Goal: Task Accomplishment & Management: Manage account settings

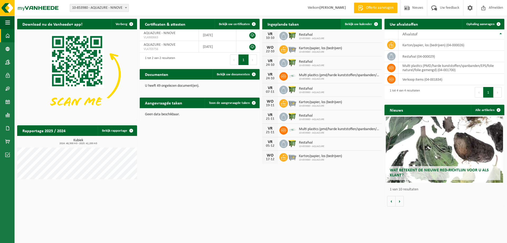
click at [347, 24] on span "Bekijk uw kalender" at bounding box center [358, 23] width 27 height 3
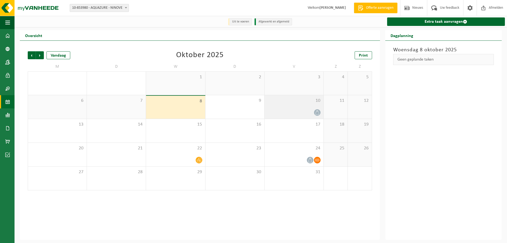
click at [318, 114] on icon at bounding box center [317, 112] width 4 height 4
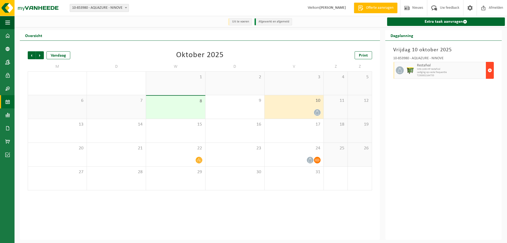
click at [490, 70] on span "button" at bounding box center [490, 70] width 4 height 11
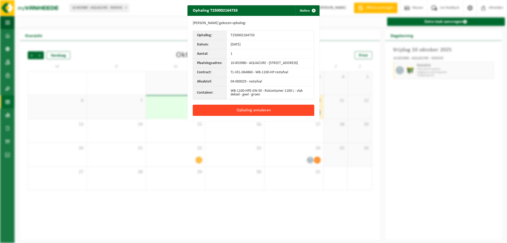
click at [261, 113] on button "Ophaling annuleren" at bounding box center [254, 110] width 122 height 11
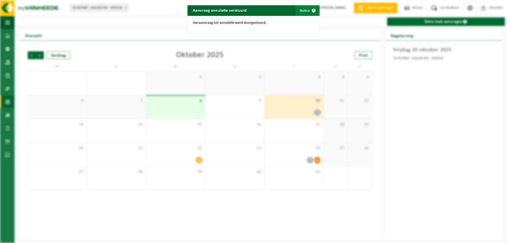
click at [313, 9] on span "button" at bounding box center [314, 10] width 11 height 11
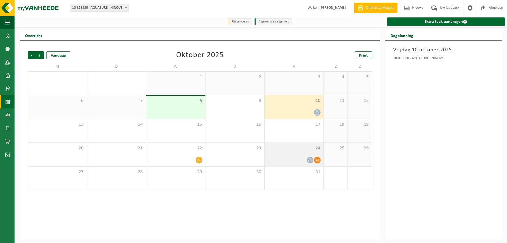
click at [310, 161] on icon at bounding box center [310, 160] width 4 height 4
